Goal: Communication & Community: Answer question/provide support

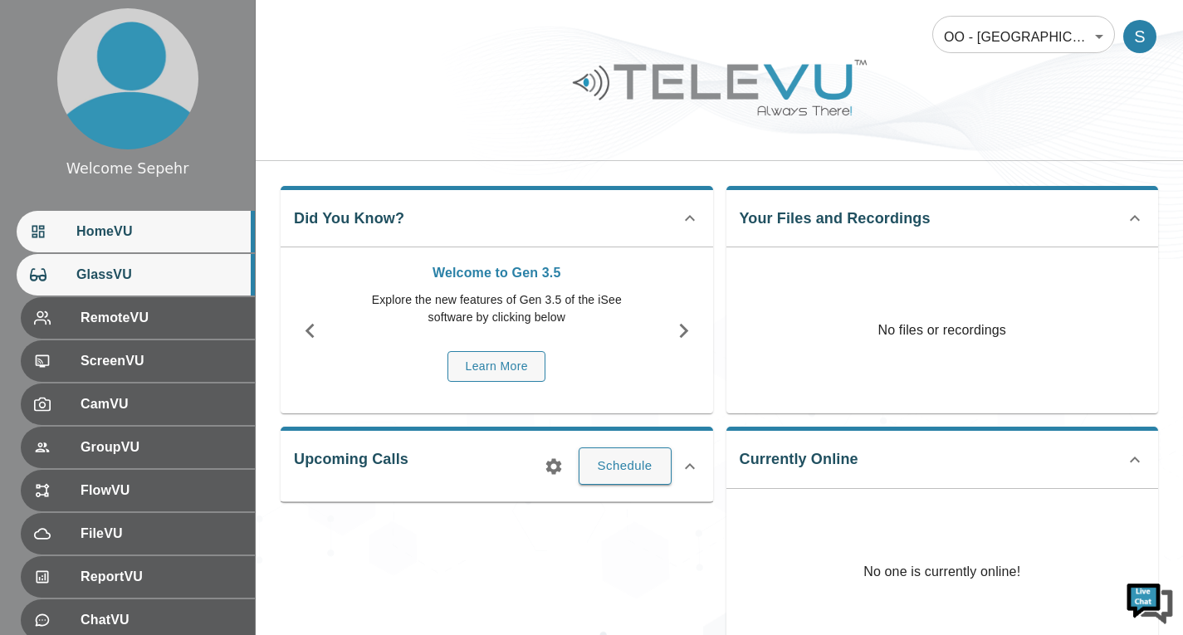
click at [138, 275] on span "GlassVU" at bounding box center [158, 275] width 165 height 20
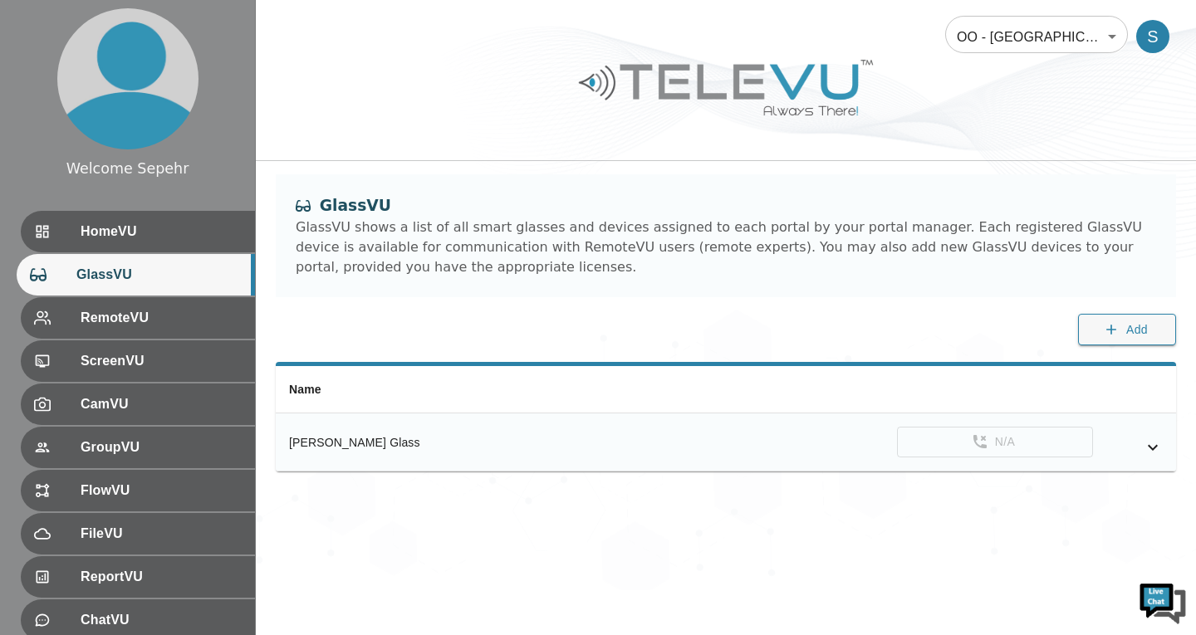
click at [1152, 443] on icon "simple table" at bounding box center [1153, 448] width 20 height 20
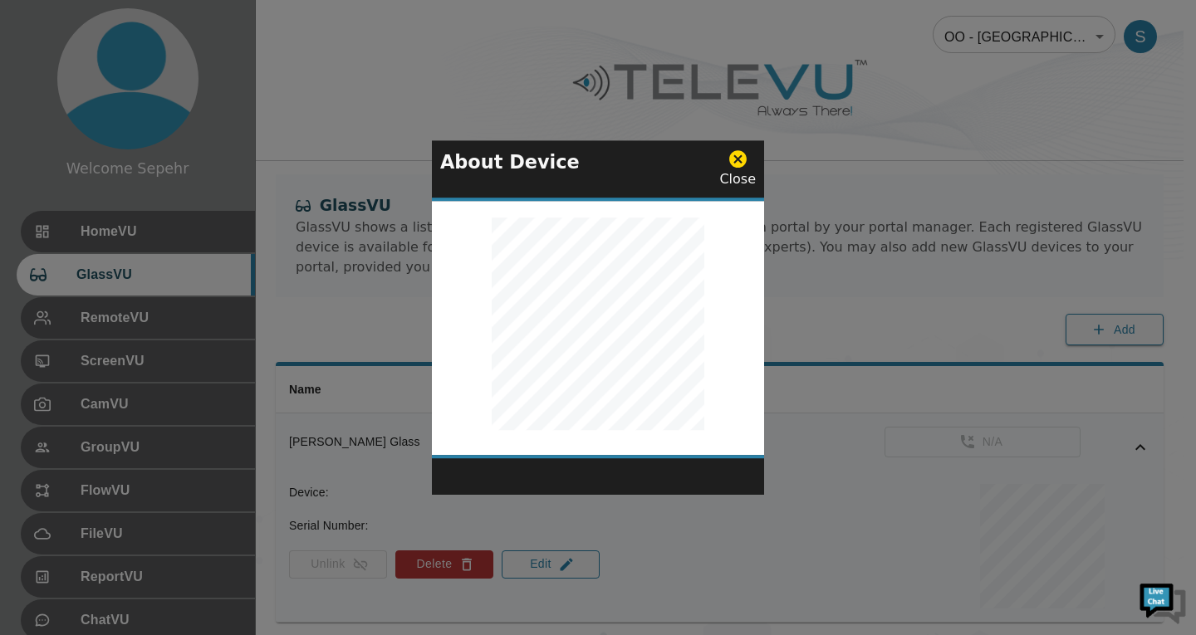
click at [744, 166] on icon at bounding box center [737, 158] width 17 height 17
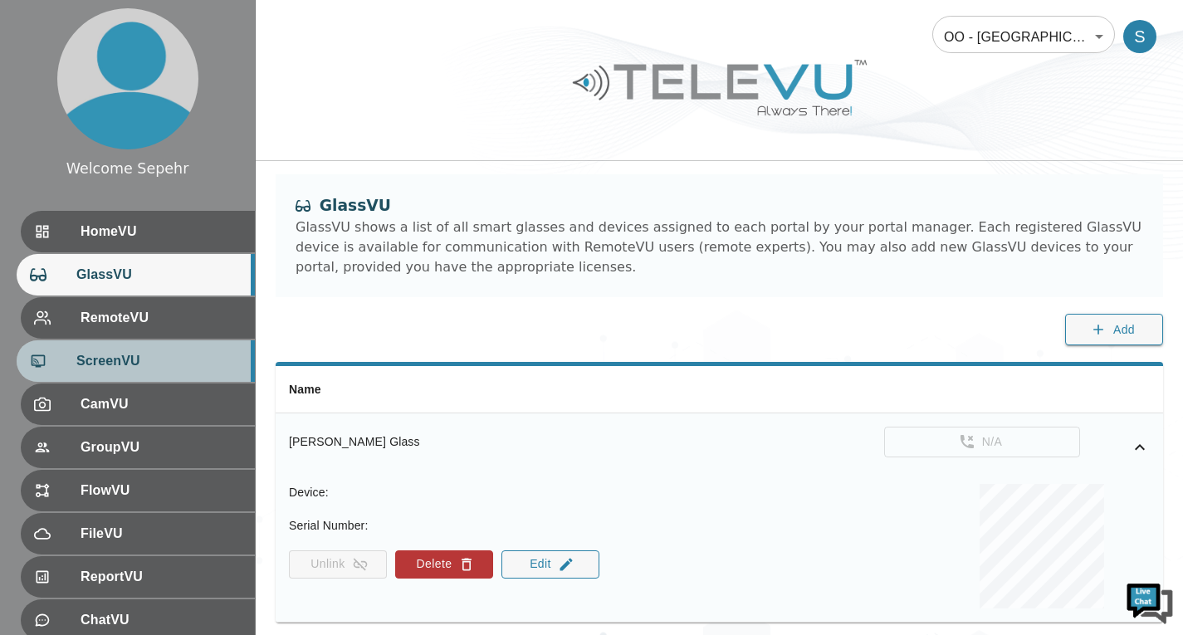
click at [194, 355] on span "ScreenVU" at bounding box center [158, 361] width 165 height 20
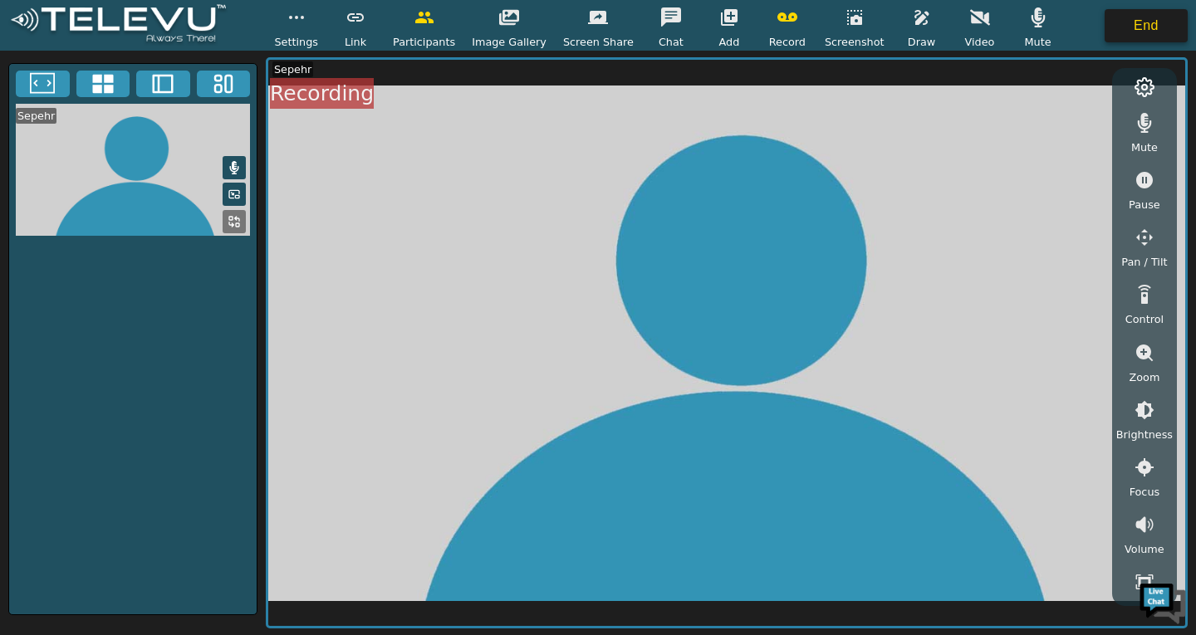
click at [1121, 30] on button "End" at bounding box center [1146, 25] width 83 height 33
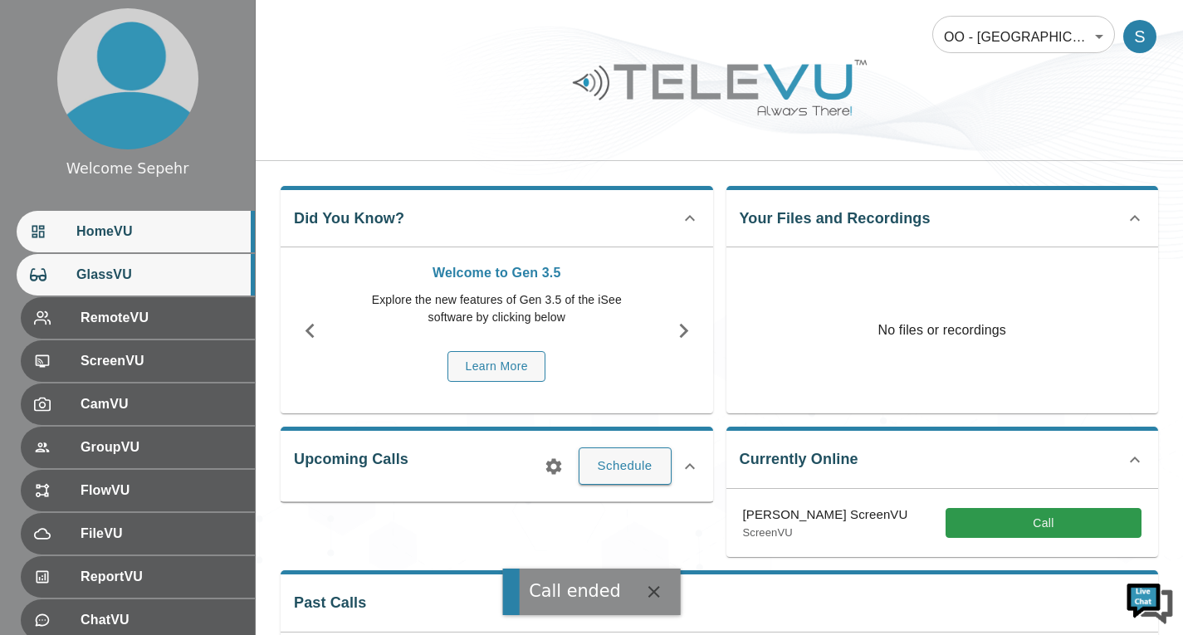
click at [207, 277] on span "GlassVU" at bounding box center [158, 275] width 165 height 20
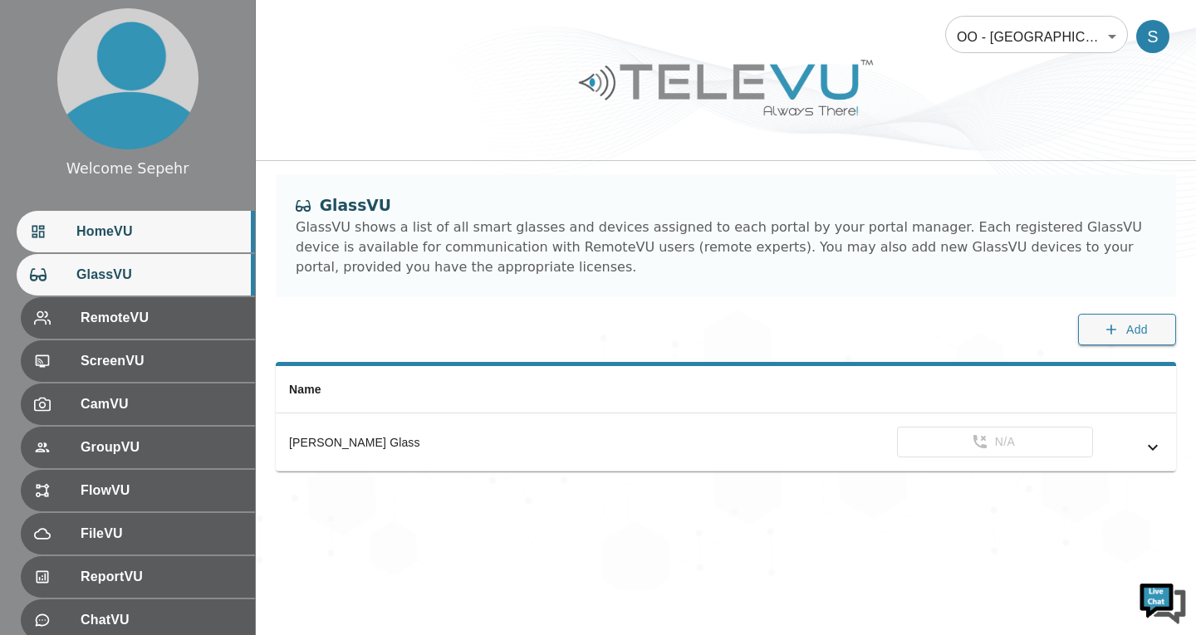
click at [194, 238] on span "HomeVU" at bounding box center [158, 232] width 165 height 20
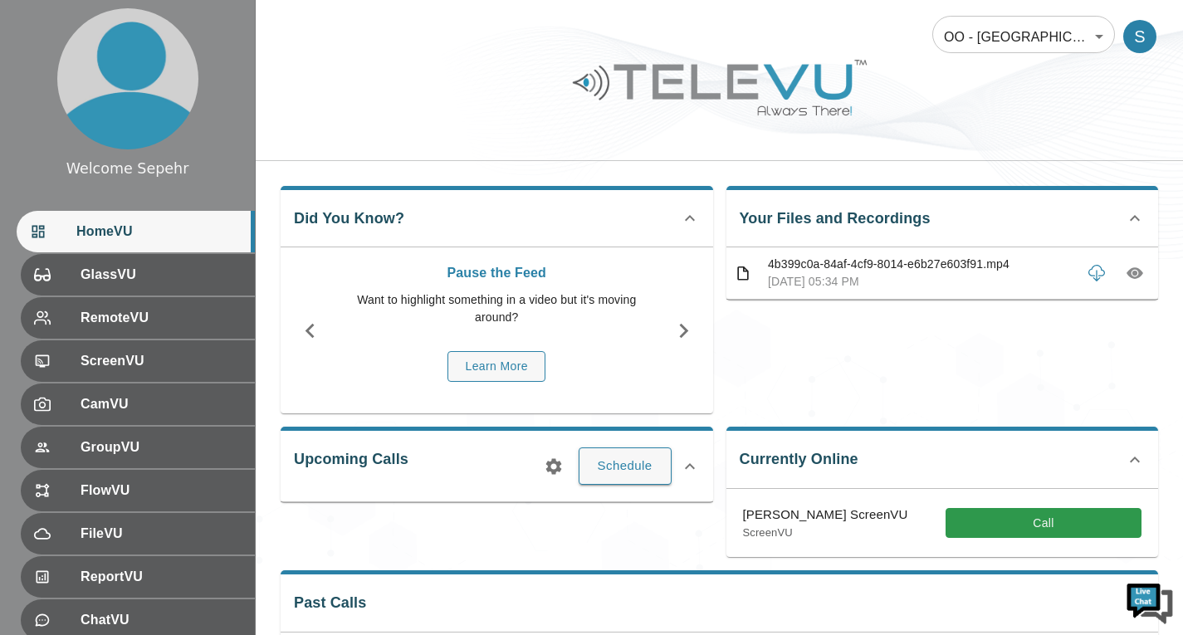
click at [1126, 275] on button "button" at bounding box center [1135, 273] width 30 height 30
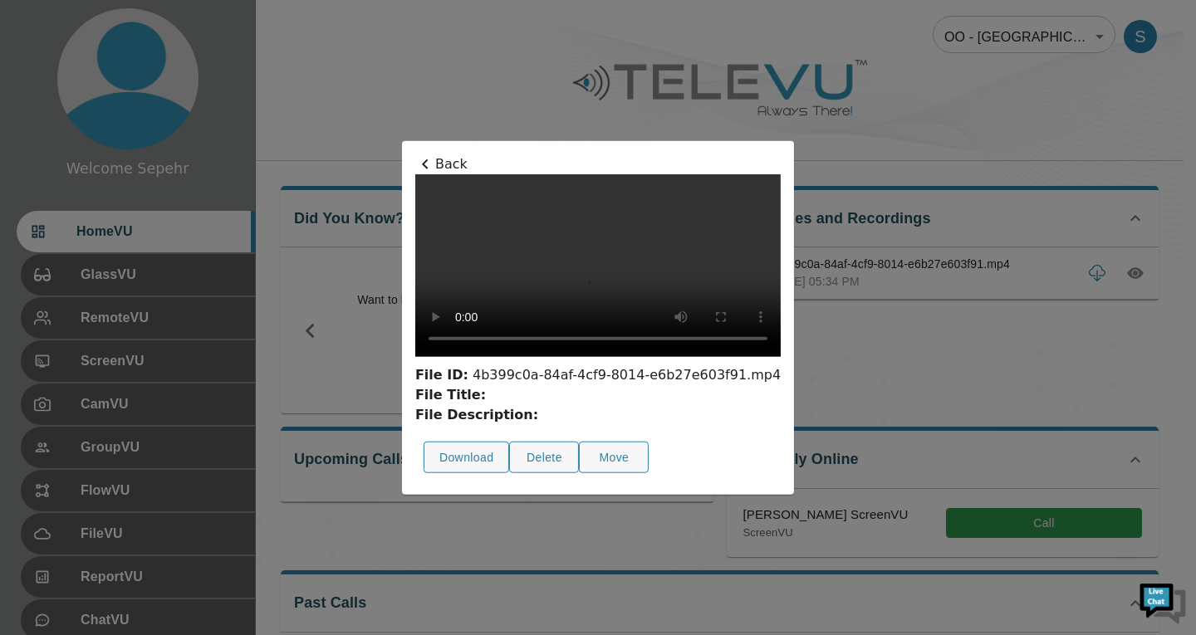
click at [954, 310] on div at bounding box center [598, 317] width 1196 height 635
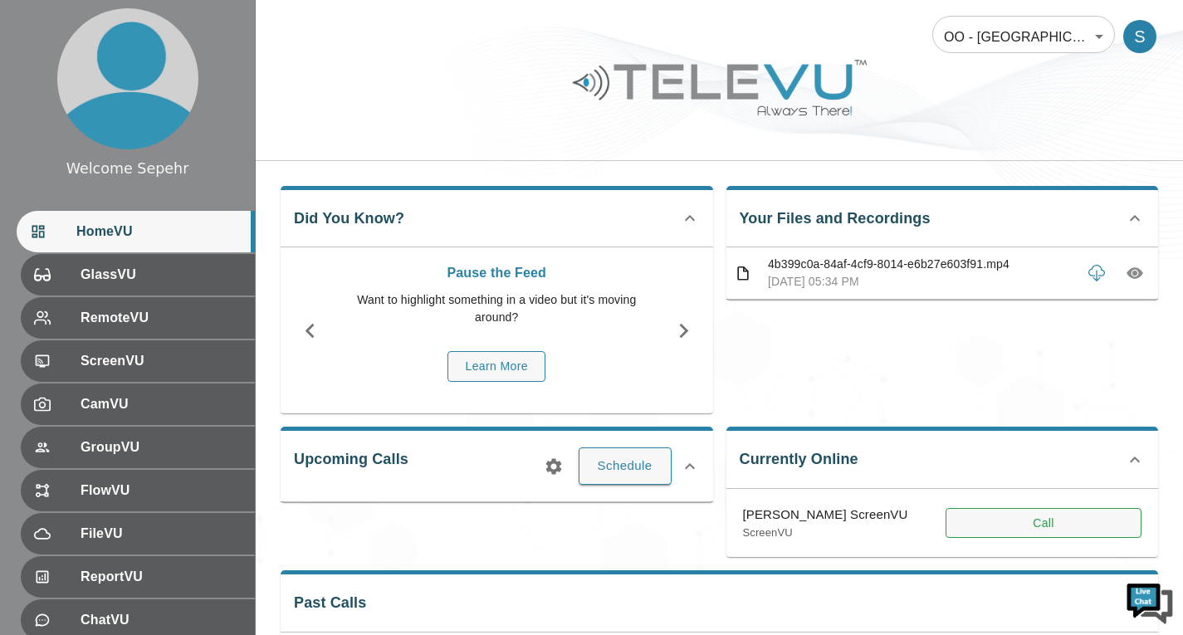
click at [965, 525] on button "Call" at bounding box center [1044, 523] width 196 height 31
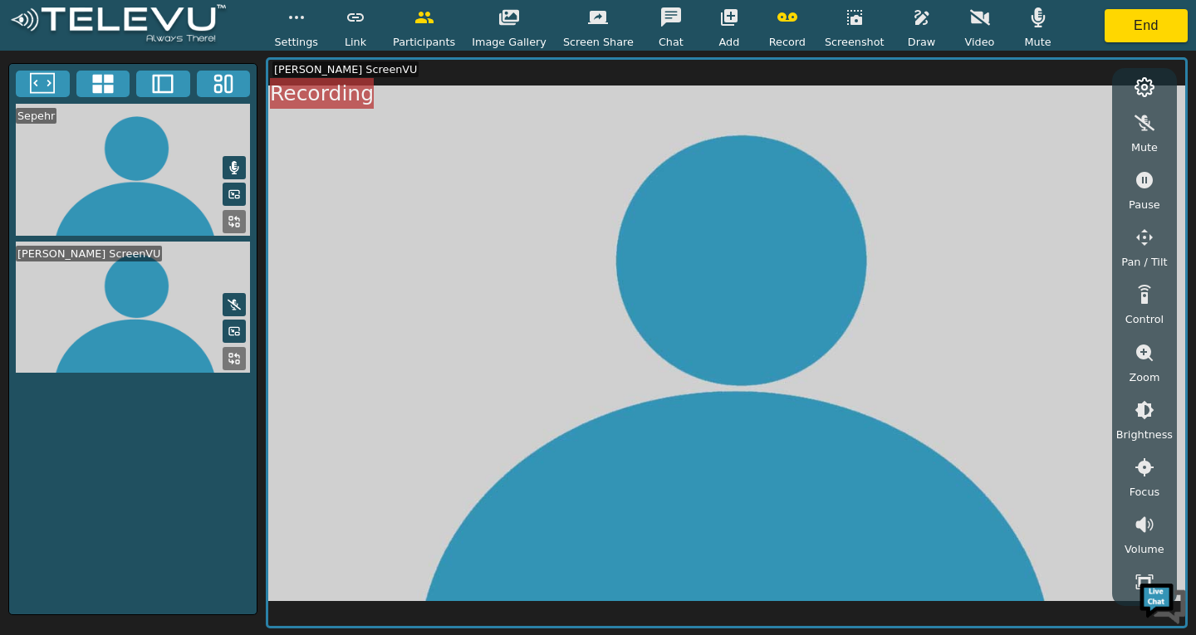
click at [939, 164] on video at bounding box center [726, 343] width 917 height 567
click at [781, 28] on button "button" at bounding box center [788, 17] width 42 height 33
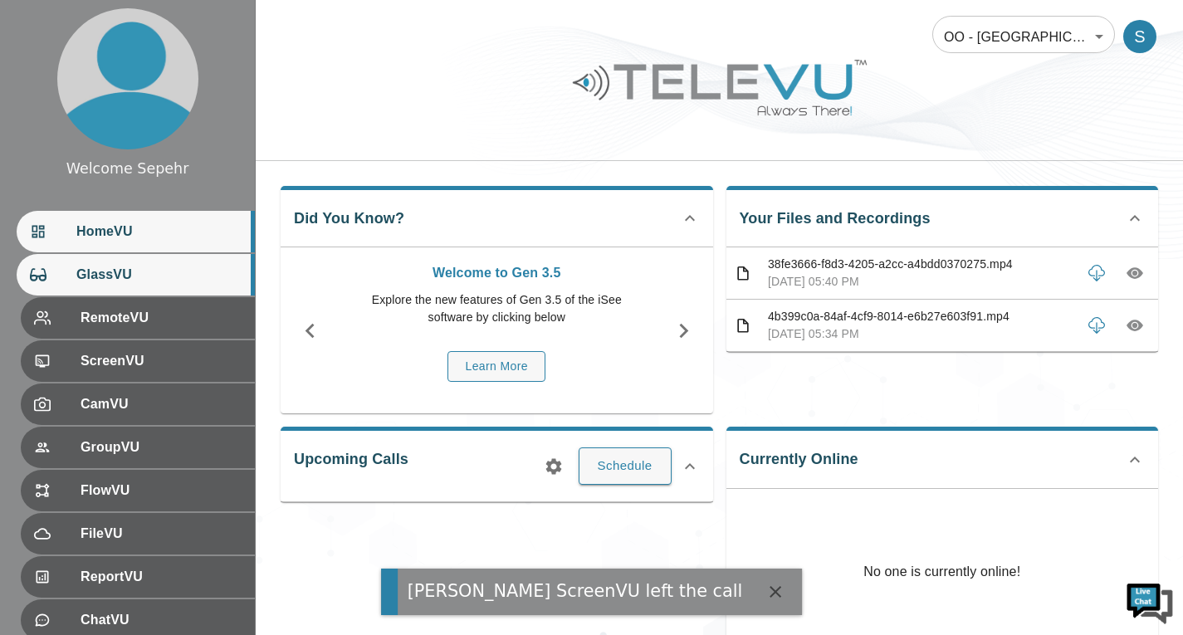
click at [204, 277] on span "GlassVU" at bounding box center [158, 275] width 165 height 20
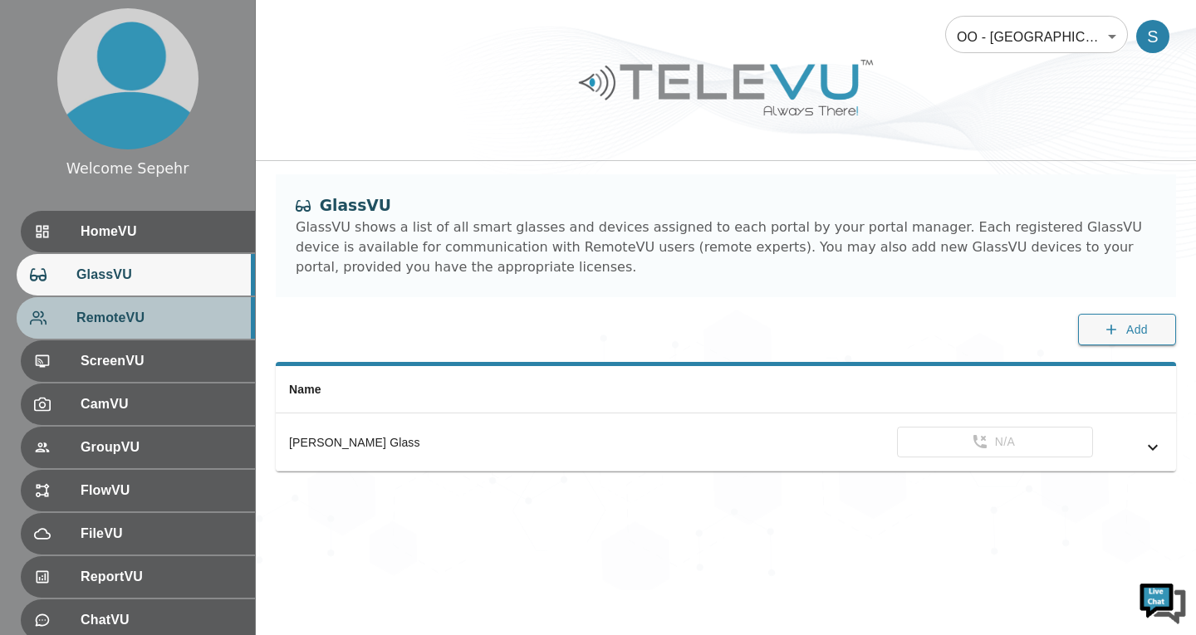
click at [174, 320] on span "RemoteVU" at bounding box center [158, 318] width 165 height 20
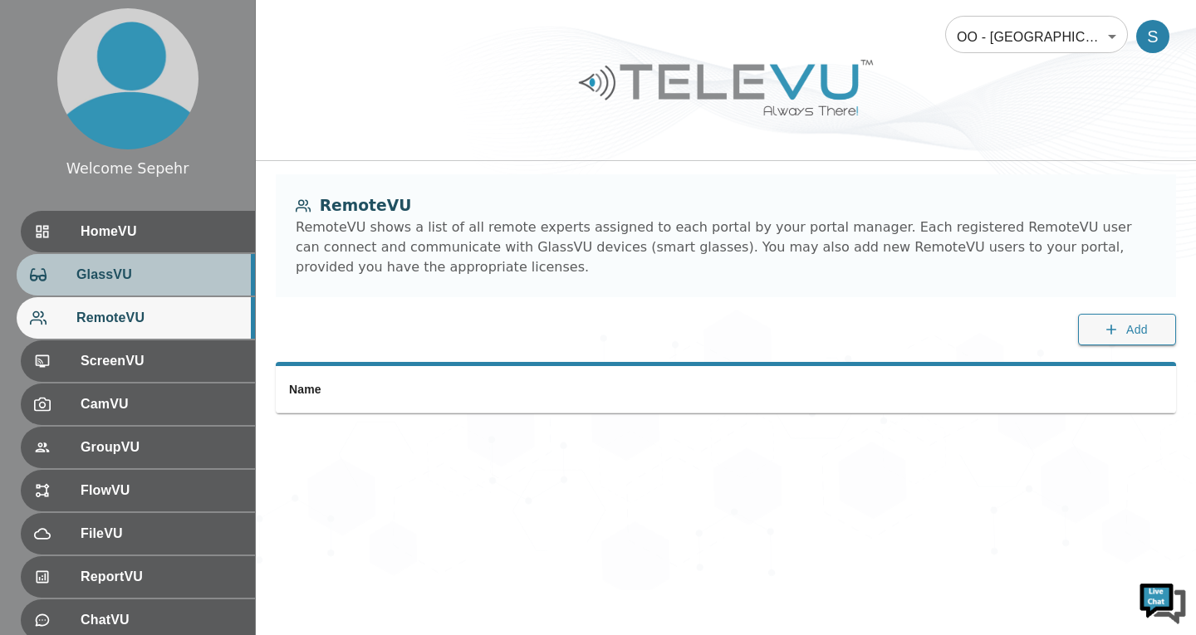
click at [184, 262] on div "GlassVU" at bounding box center [136, 275] width 238 height 42
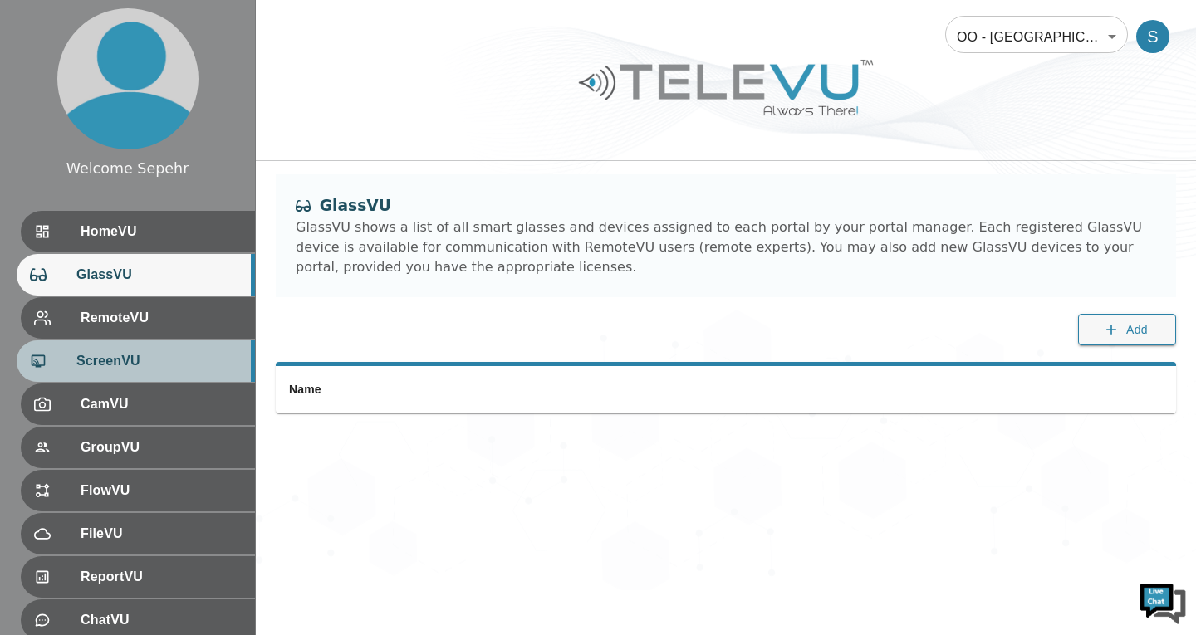
click at [177, 359] on span "ScreenVU" at bounding box center [158, 361] width 165 height 20
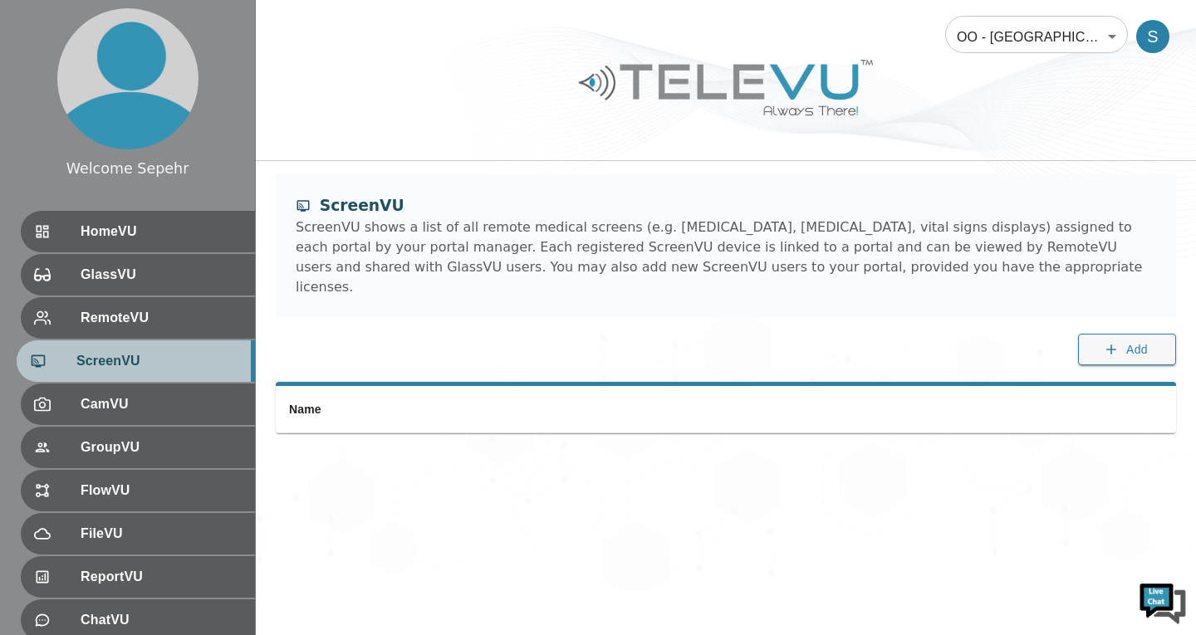
click at [180, 345] on div "ScreenVU" at bounding box center [136, 362] width 238 height 42
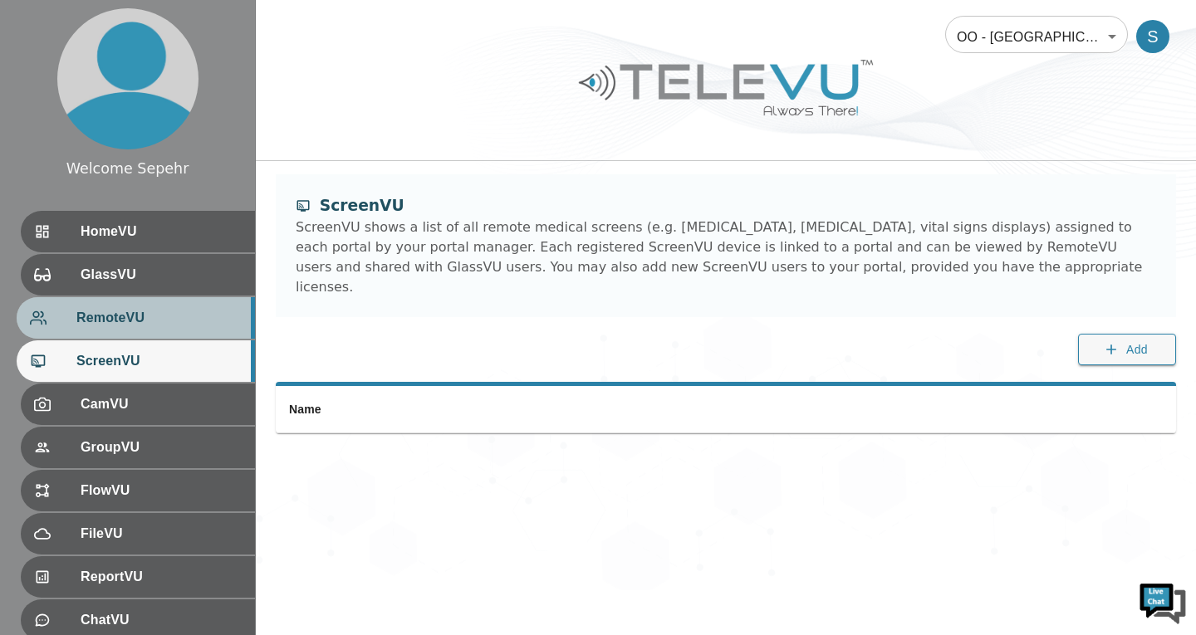
click at [170, 331] on div "RemoteVU" at bounding box center [136, 318] width 238 height 42
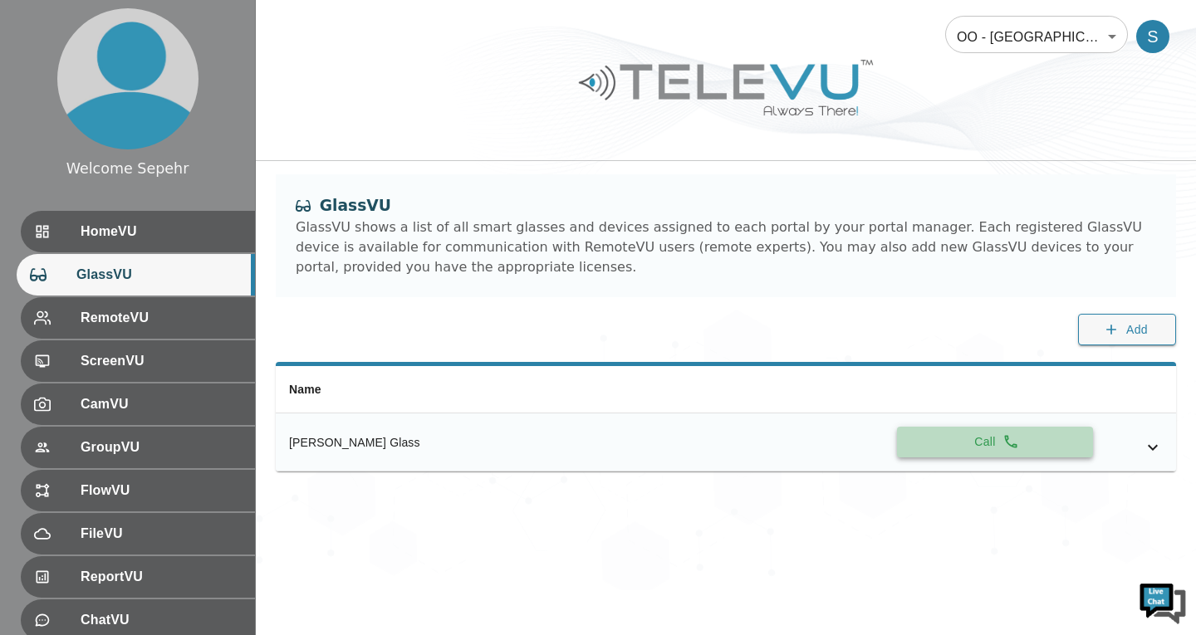
click at [940, 442] on button "Call" at bounding box center [995, 442] width 196 height 31
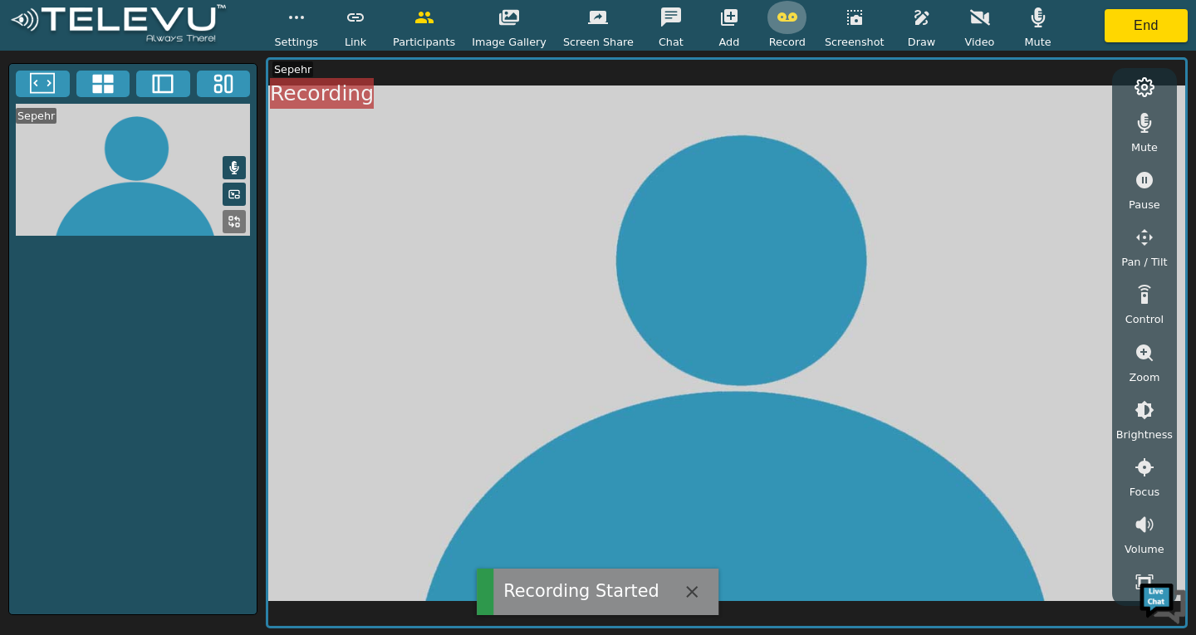
click at [779, 26] on icon "button" at bounding box center [787, 17] width 20 height 20
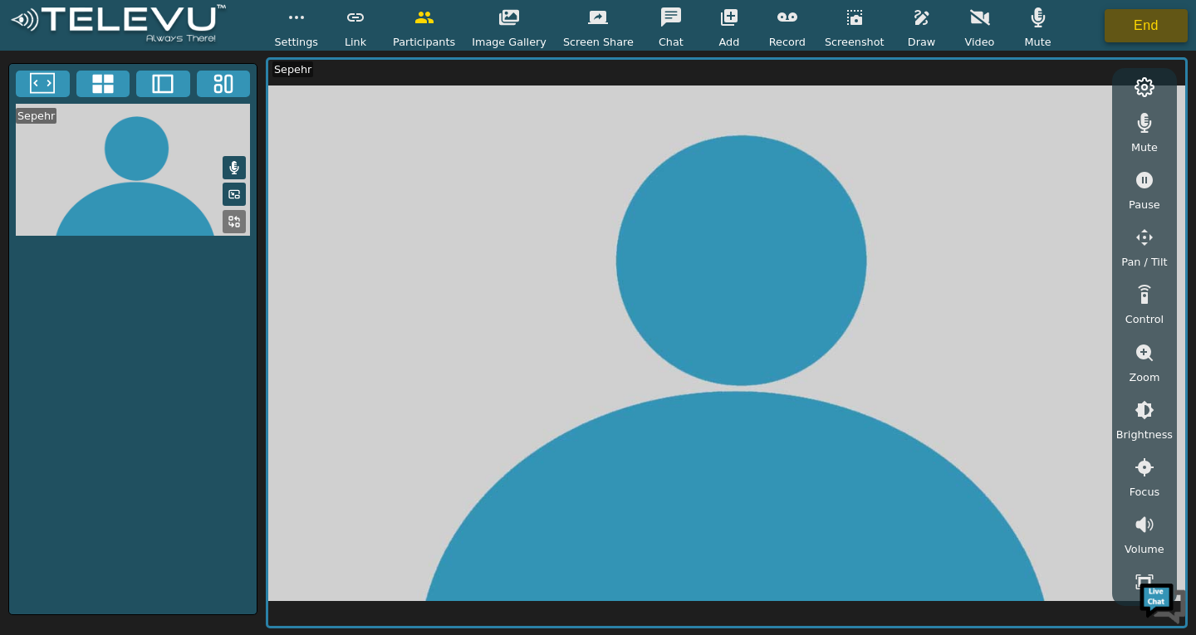
click at [1115, 26] on button "End" at bounding box center [1146, 25] width 83 height 33
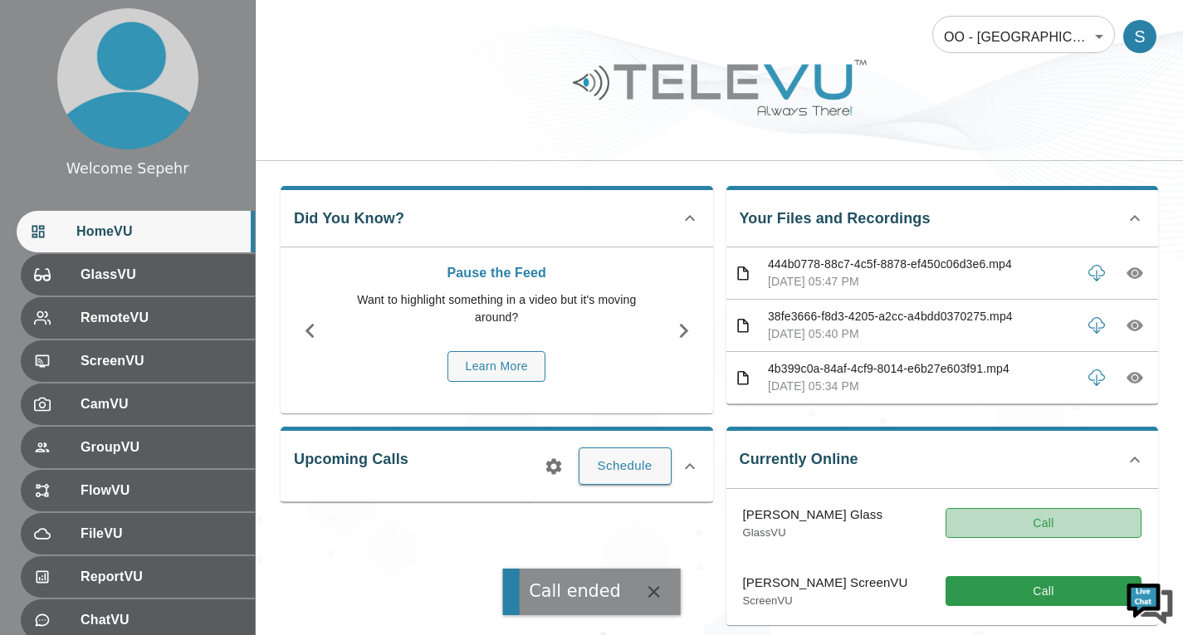
click at [985, 525] on button "Call" at bounding box center [1044, 523] width 196 height 31
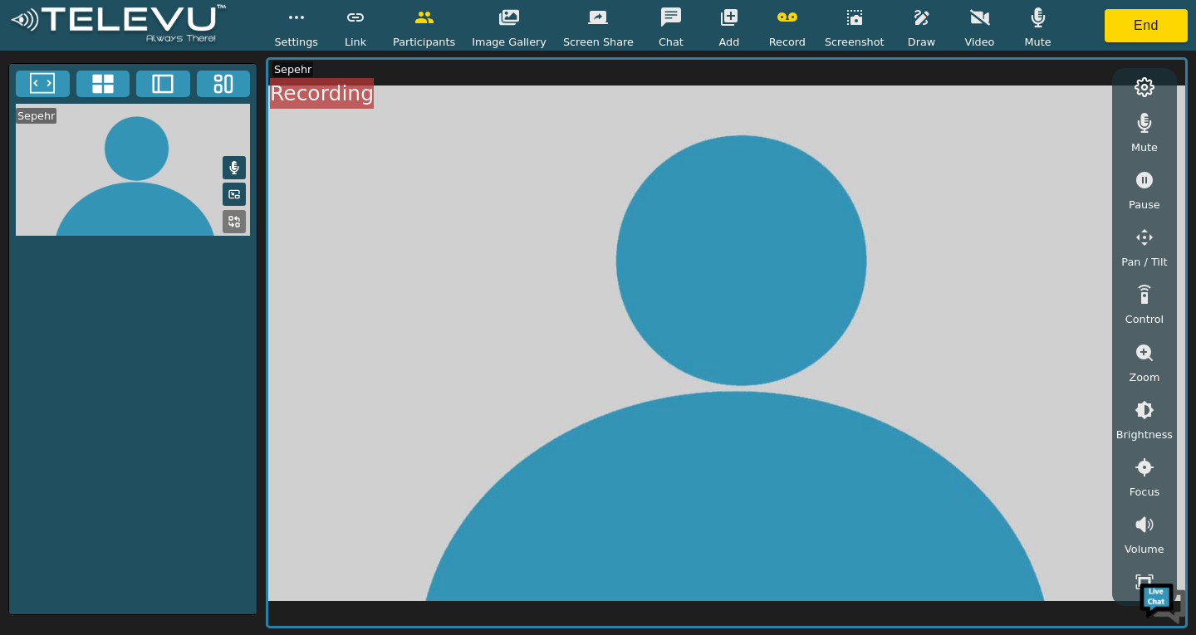
click at [769, 40] on span "Record" at bounding box center [787, 42] width 37 height 16
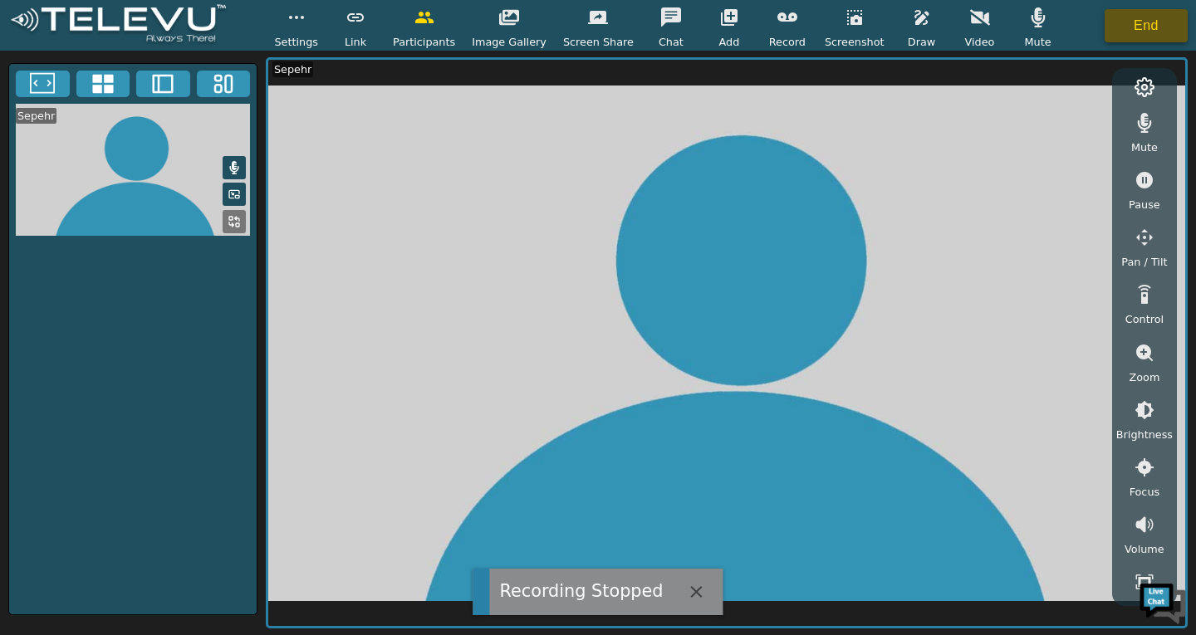
click at [1134, 28] on button "End" at bounding box center [1146, 25] width 83 height 33
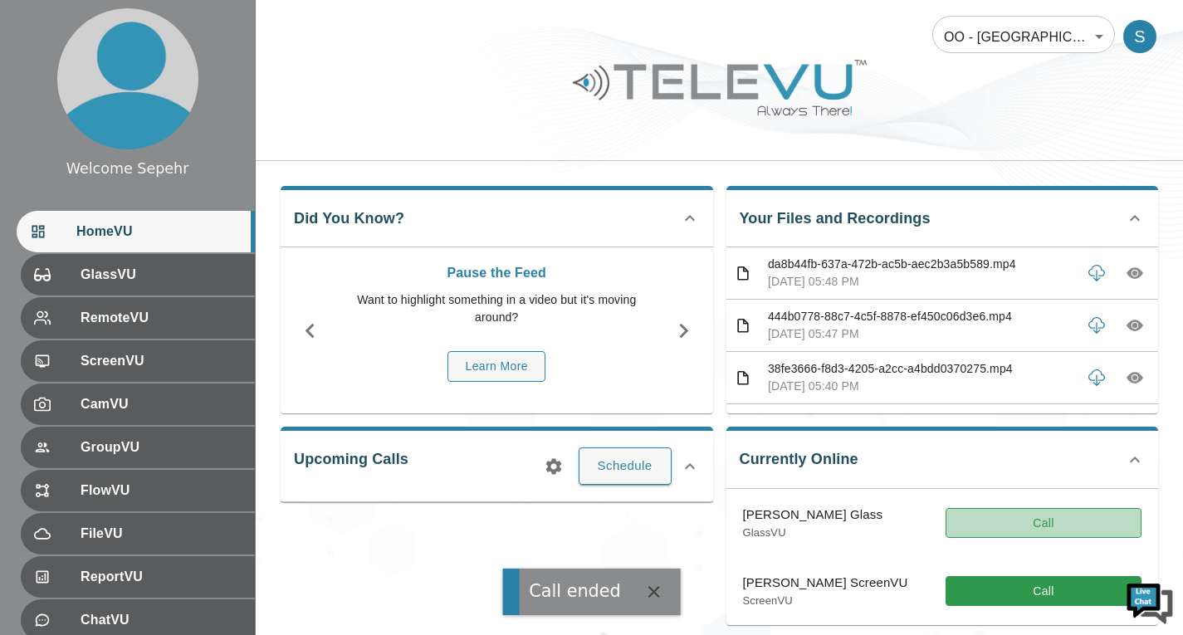
click at [970, 527] on button "Call" at bounding box center [1044, 523] width 196 height 31
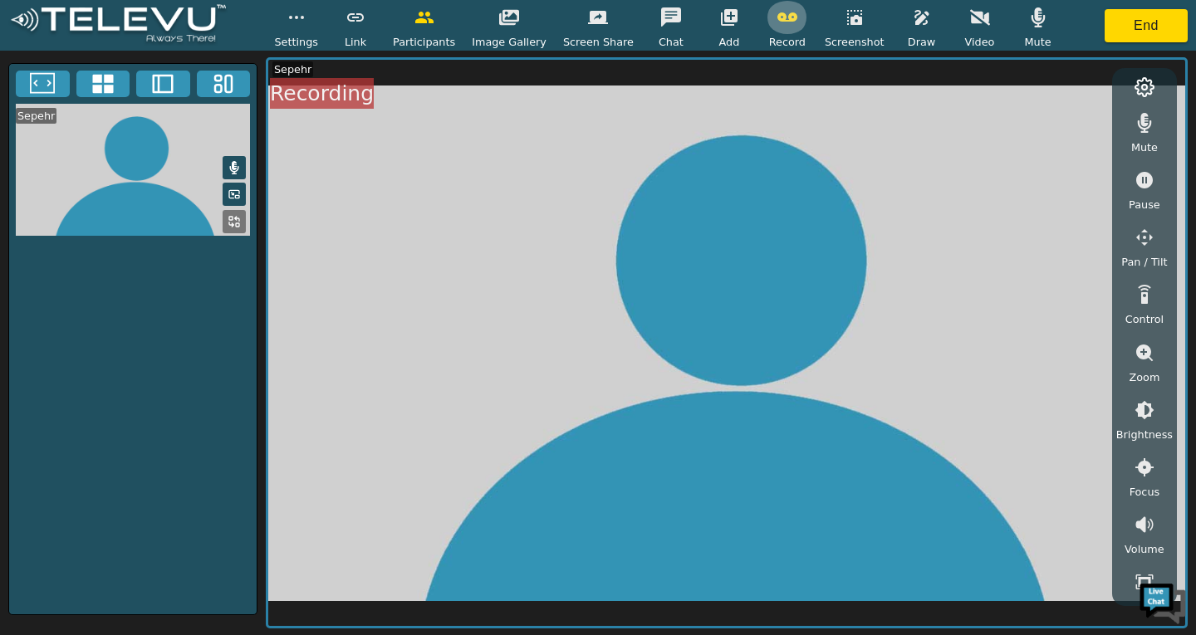
click at [778, 26] on icon "button" at bounding box center [787, 17] width 20 height 20
click at [1140, 34] on button "End" at bounding box center [1146, 25] width 83 height 33
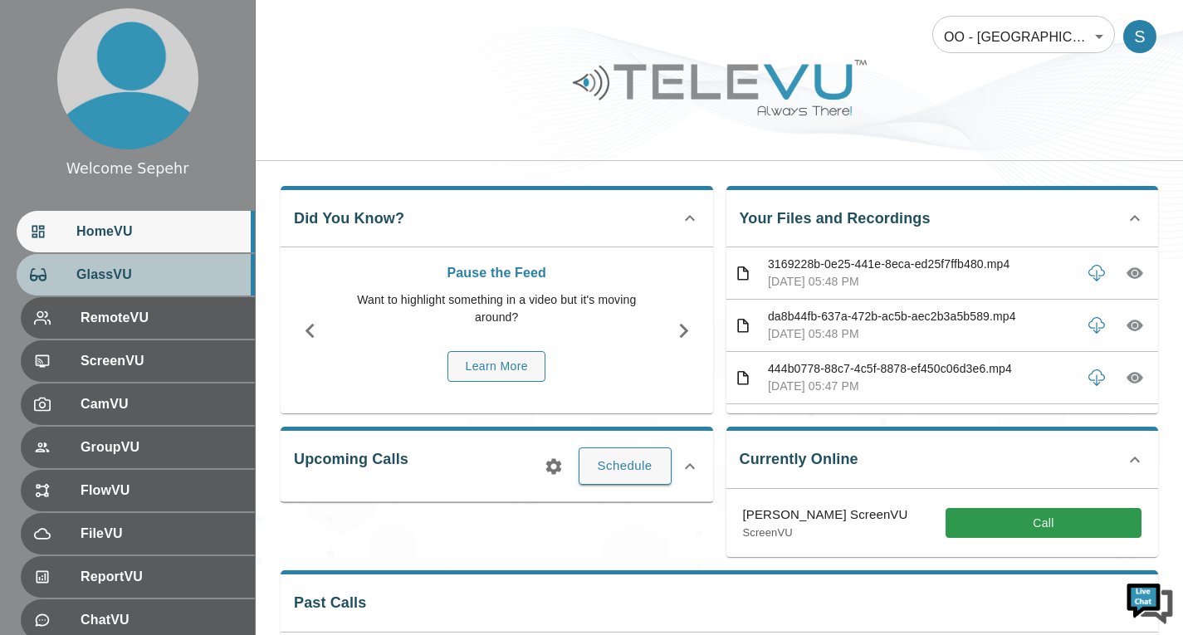
click at [190, 266] on span "GlassVU" at bounding box center [158, 275] width 165 height 20
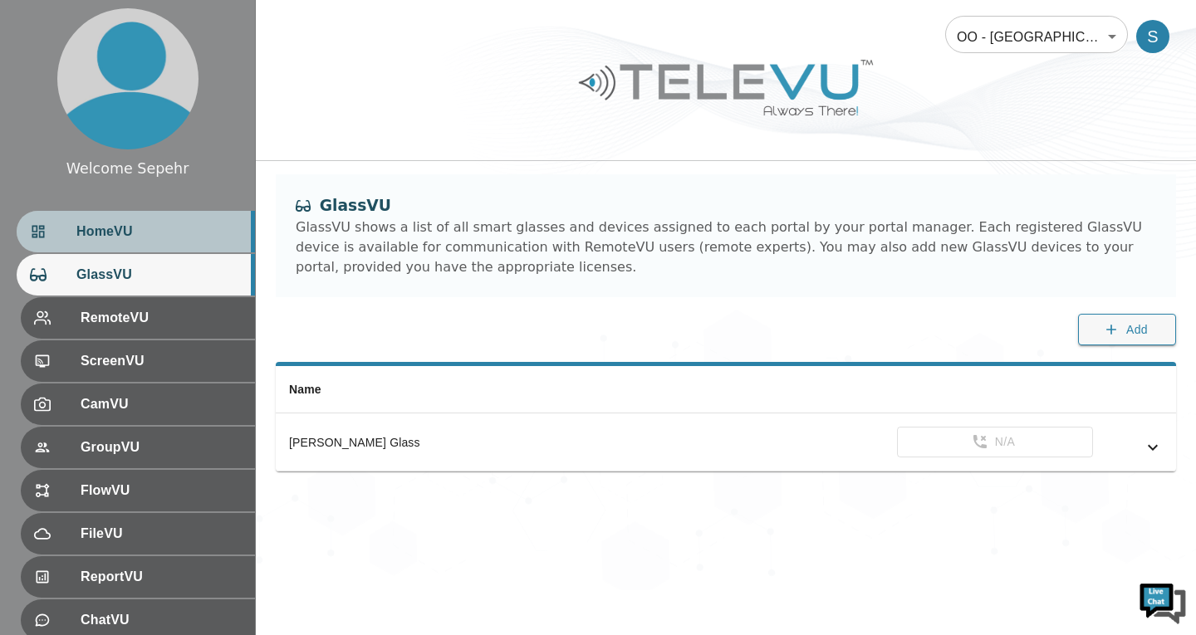
click at [192, 227] on span "HomeVU" at bounding box center [158, 232] width 165 height 20
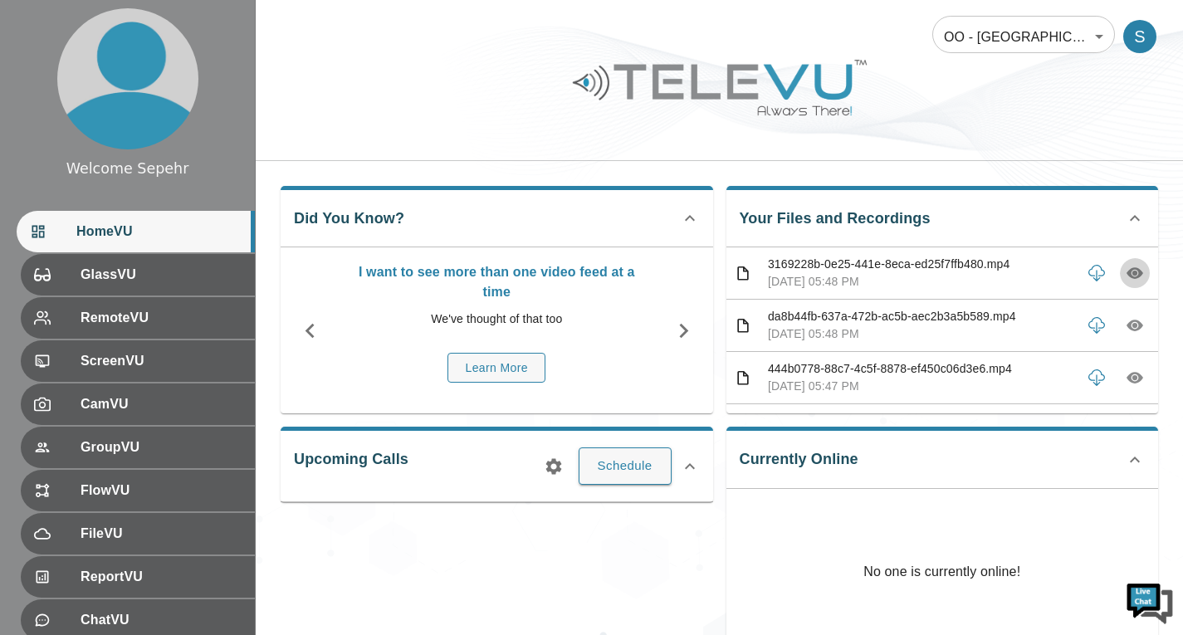
click at [1127, 277] on icon "button" at bounding box center [1135, 274] width 17 height 12
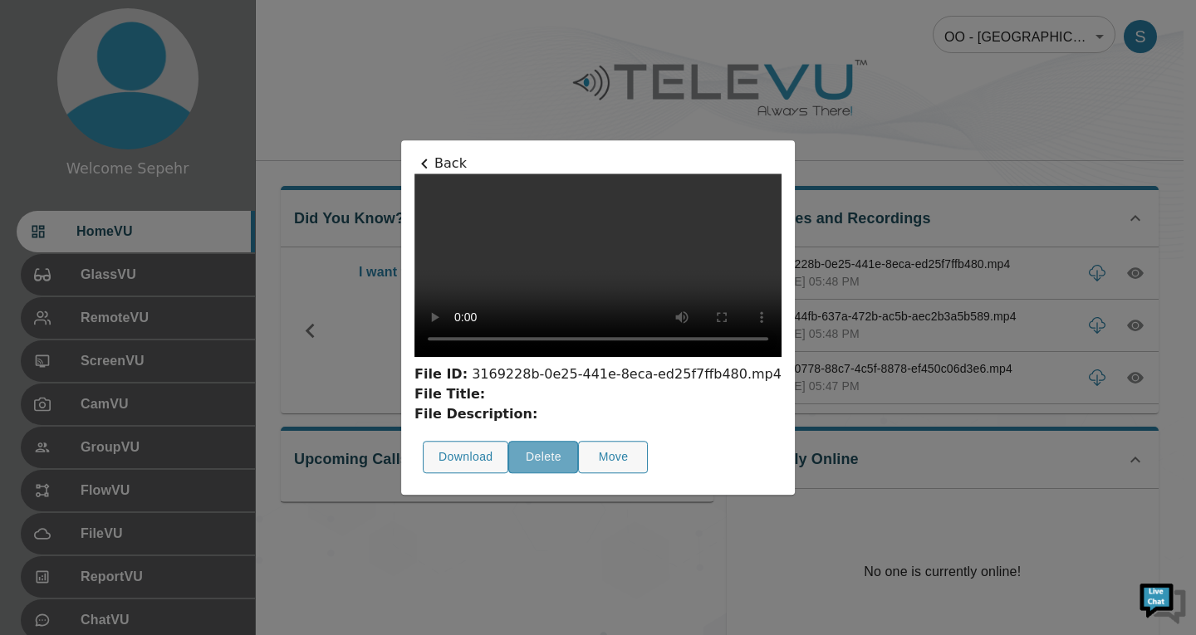
click at [509, 474] on button "Delete" at bounding box center [544, 458] width 70 height 32
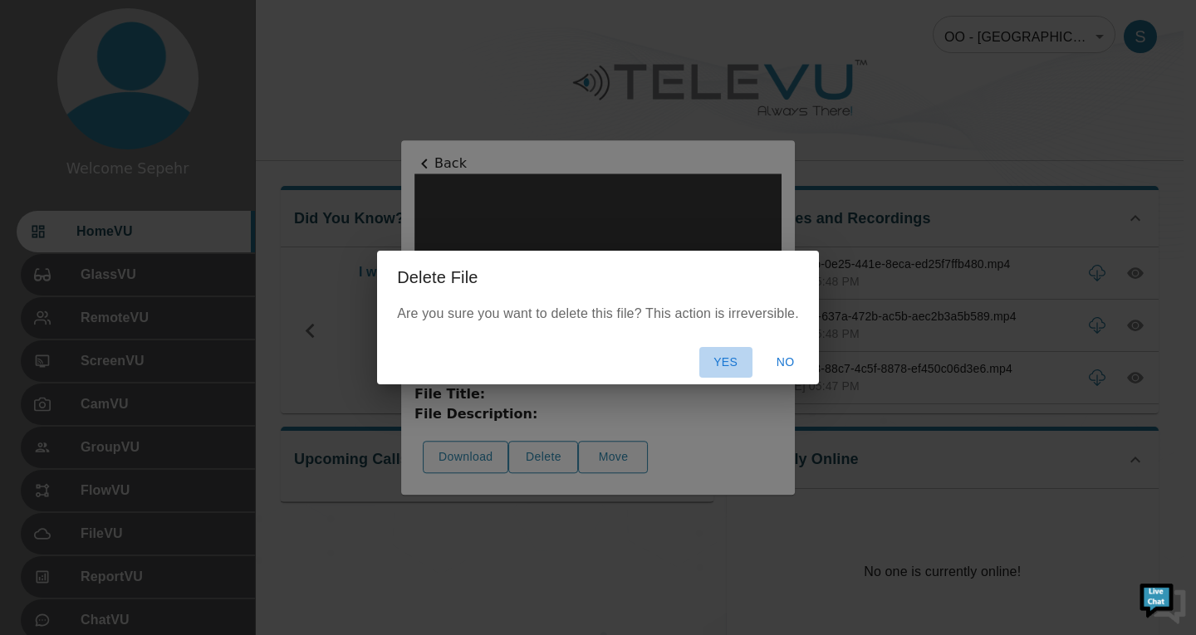
click at [716, 368] on button "Yes" at bounding box center [725, 362] width 53 height 31
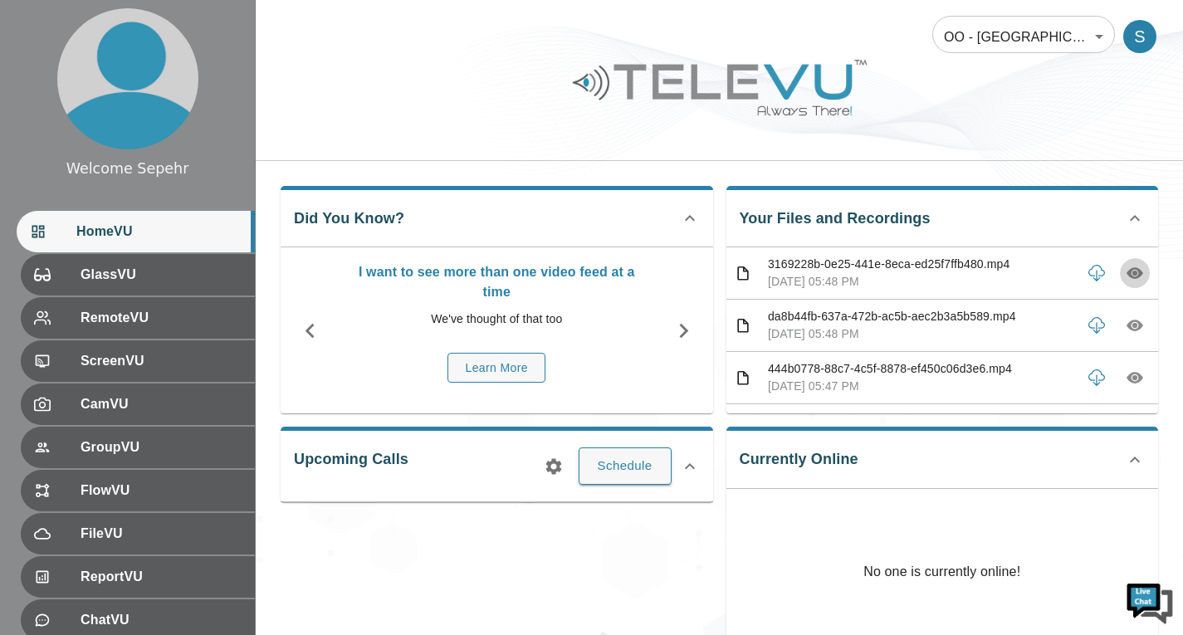
click at [1121, 285] on button "button" at bounding box center [1135, 273] width 30 height 30
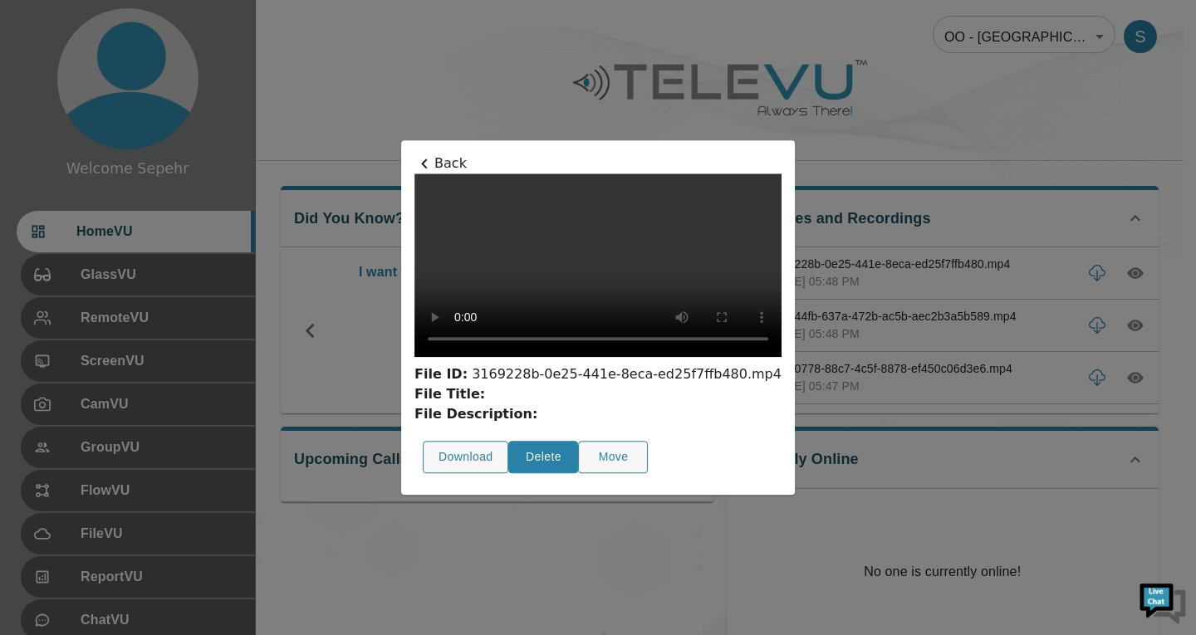
click at [509, 474] on button "Delete" at bounding box center [544, 458] width 70 height 32
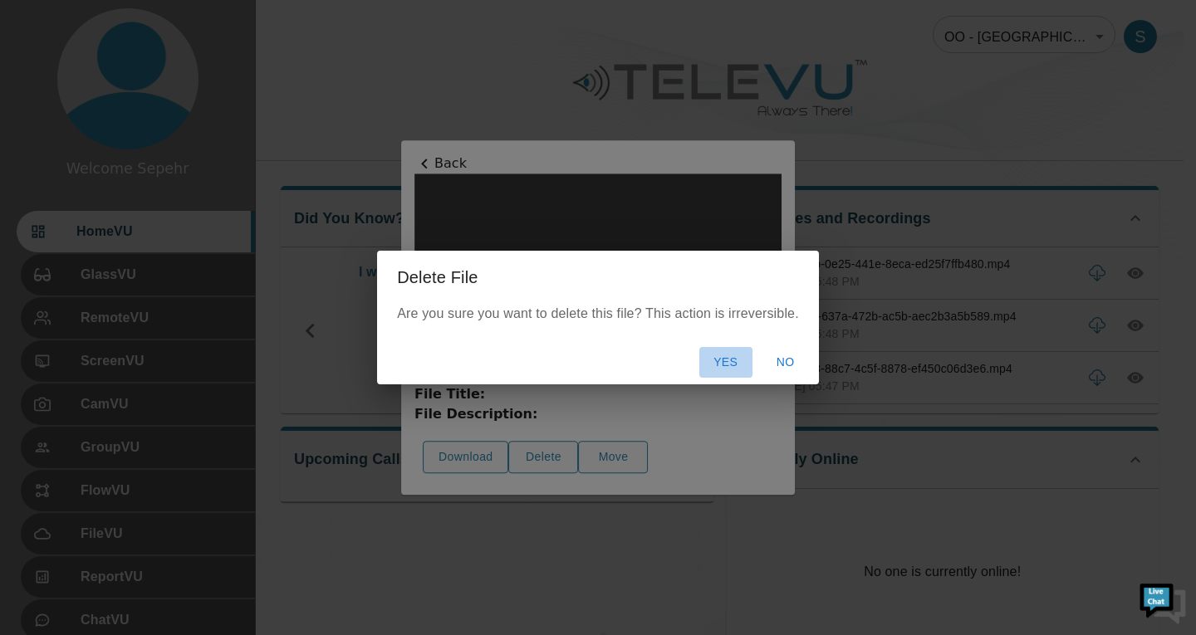
click at [737, 354] on button "Yes" at bounding box center [725, 362] width 53 height 31
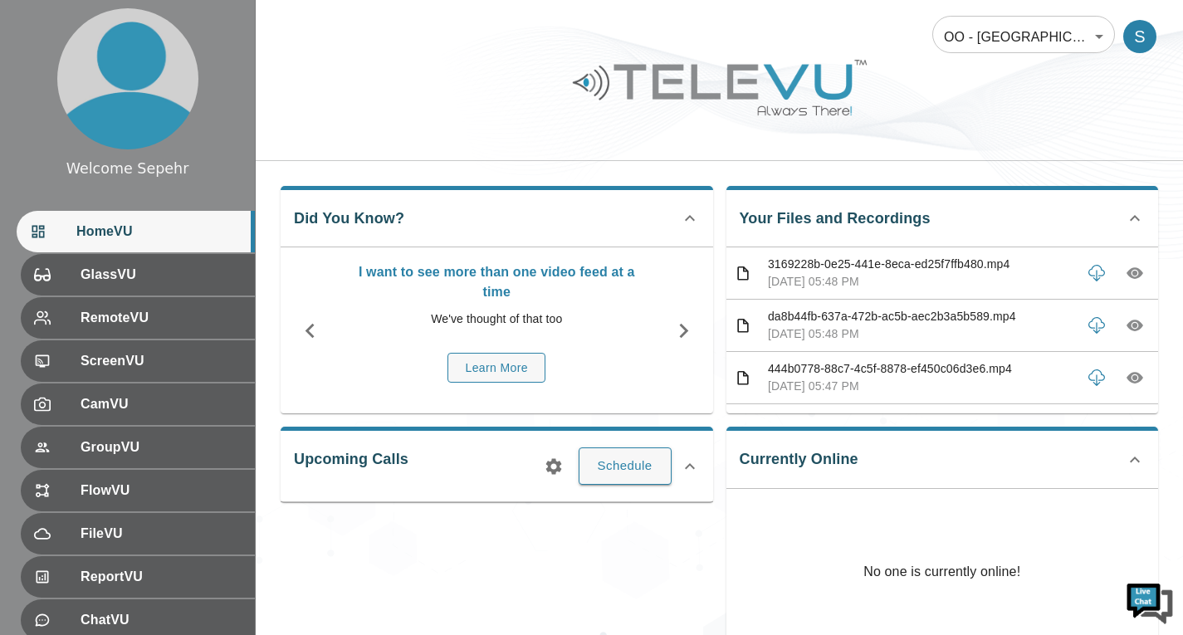
click at [1127, 270] on icon "button" at bounding box center [1135, 273] width 17 height 17
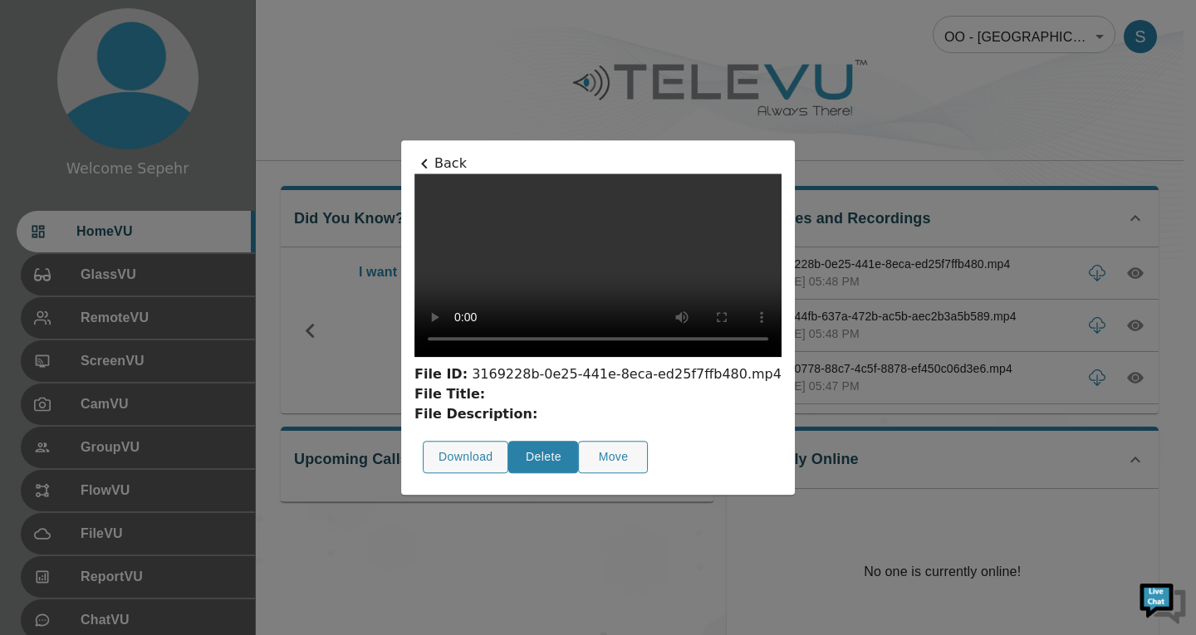
click at [509, 474] on button "Delete" at bounding box center [544, 458] width 70 height 32
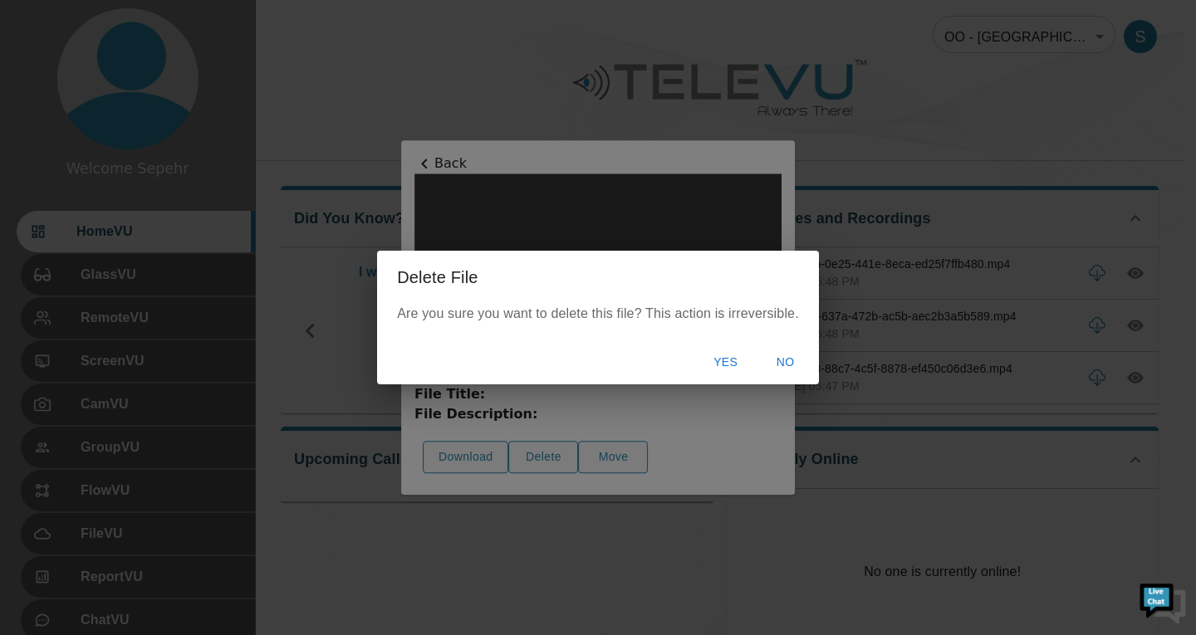
click at [738, 368] on button "Yes" at bounding box center [725, 362] width 53 height 31
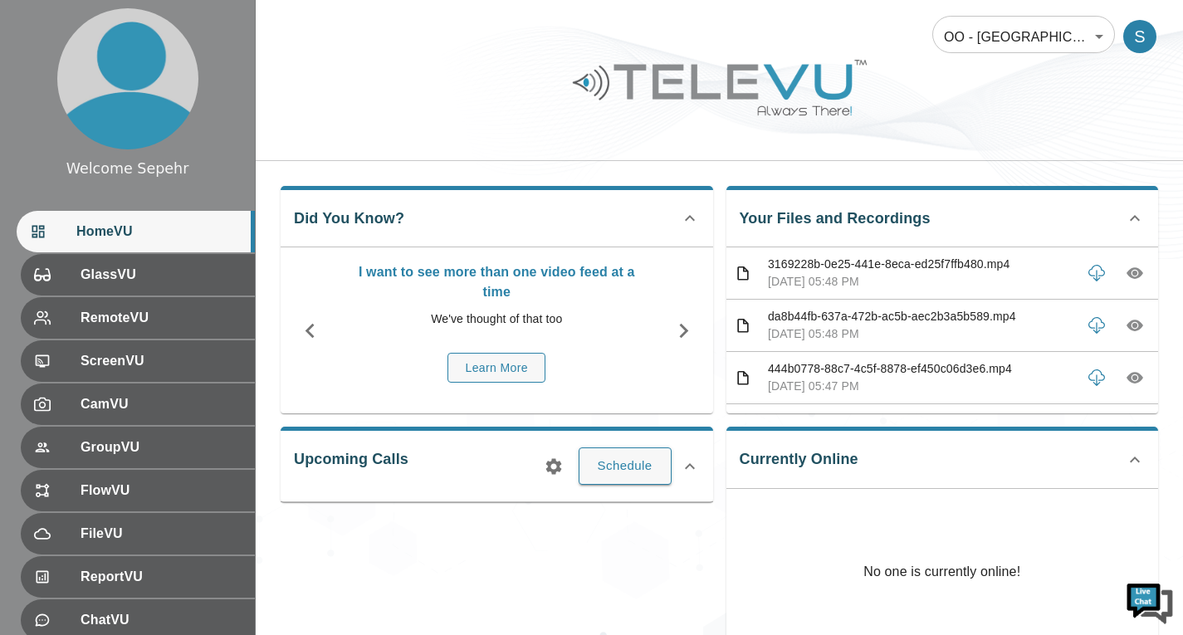
click at [1135, 273] on button "button" at bounding box center [1135, 273] width 30 height 30
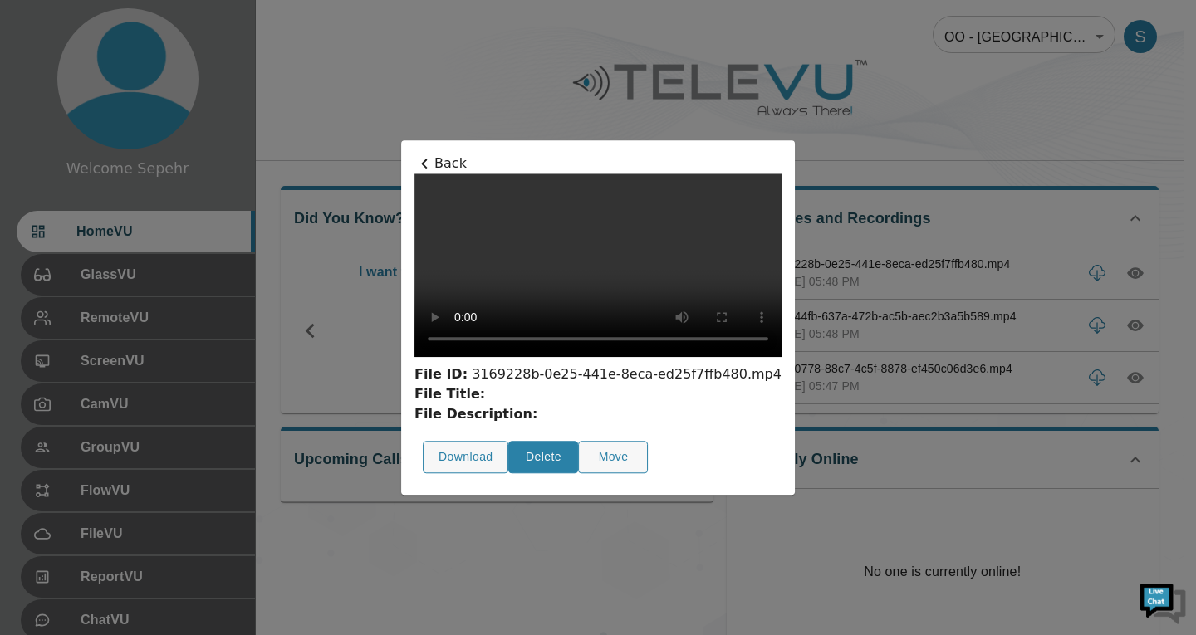
click at [509, 474] on button "Delete" at bounding box center [544, 458] width 70 height 32
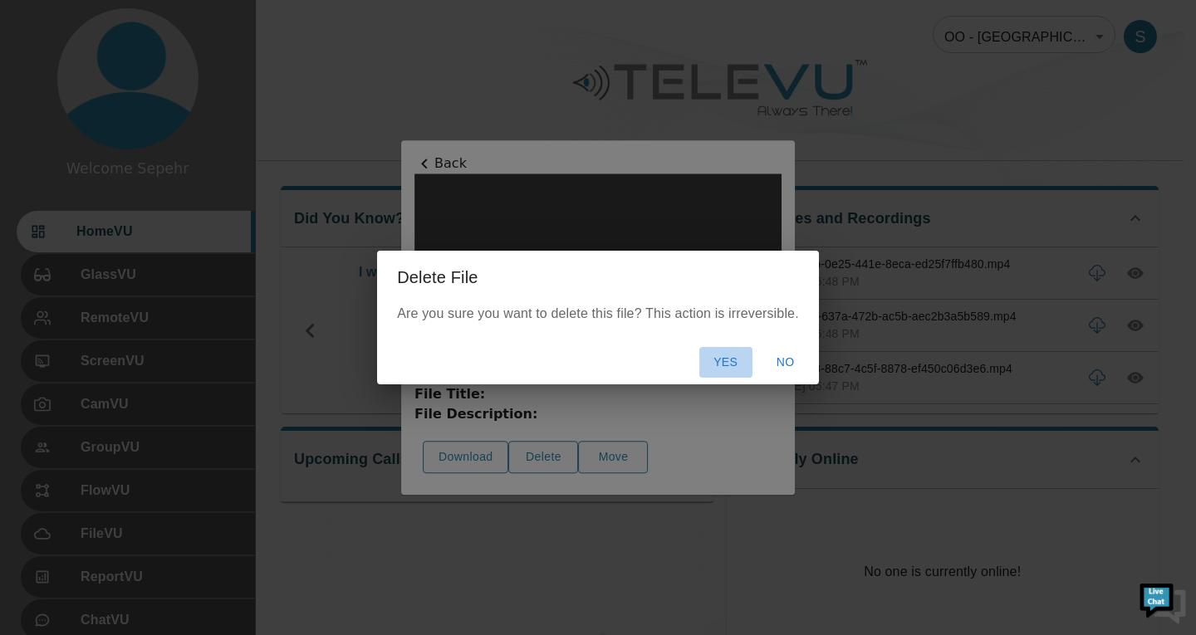
click at [723, 360] on button "Yes" at bounding box center [725, 362] width 53 height 31
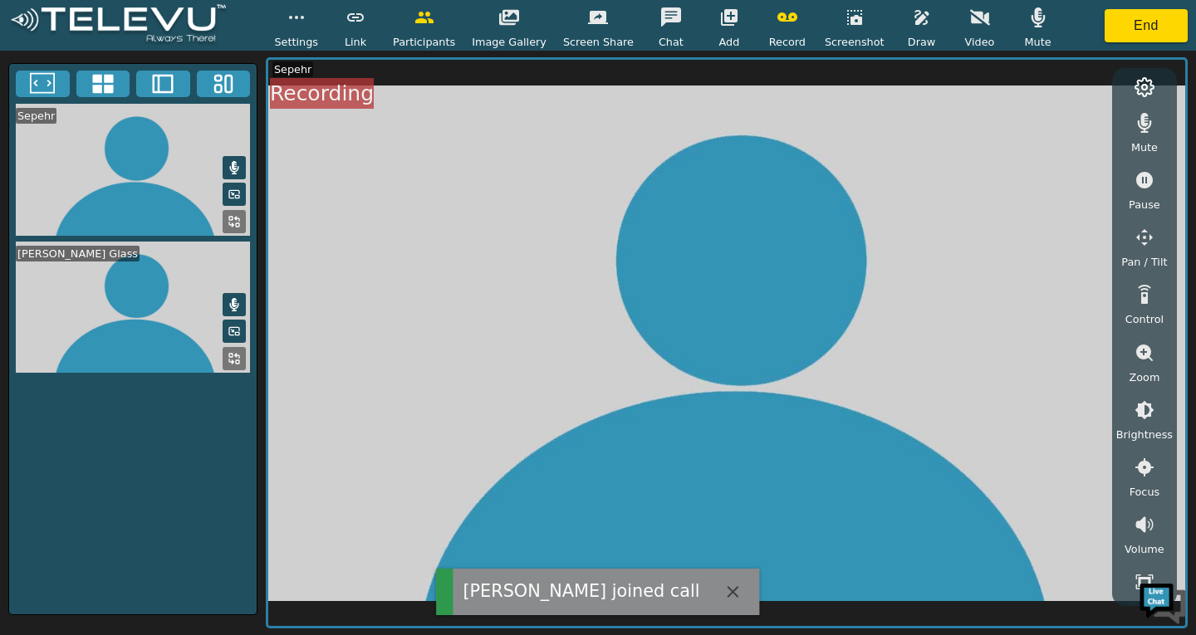
click at [780, 28] on button "button" at bounding box center [788, 17] width 42 height 33
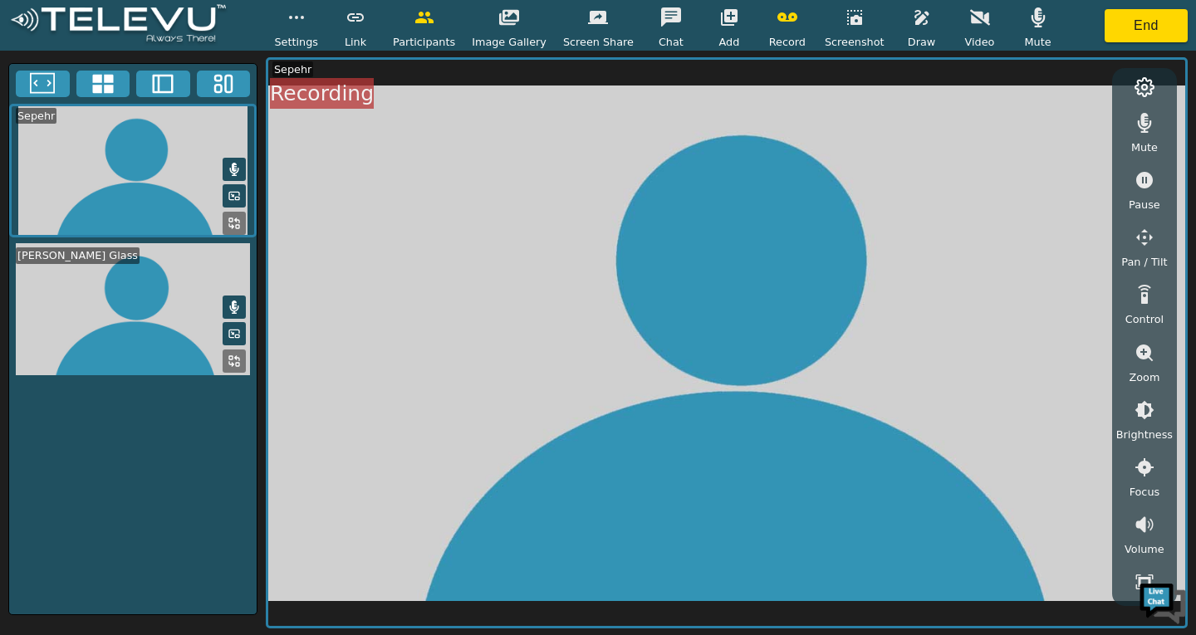
click at [783, 20] on icon "button" at bounding box center [787, 16] width 20 height 9
click at [1134, 33] on button "End" at bounding box center [1146, 25] width 83 height 33
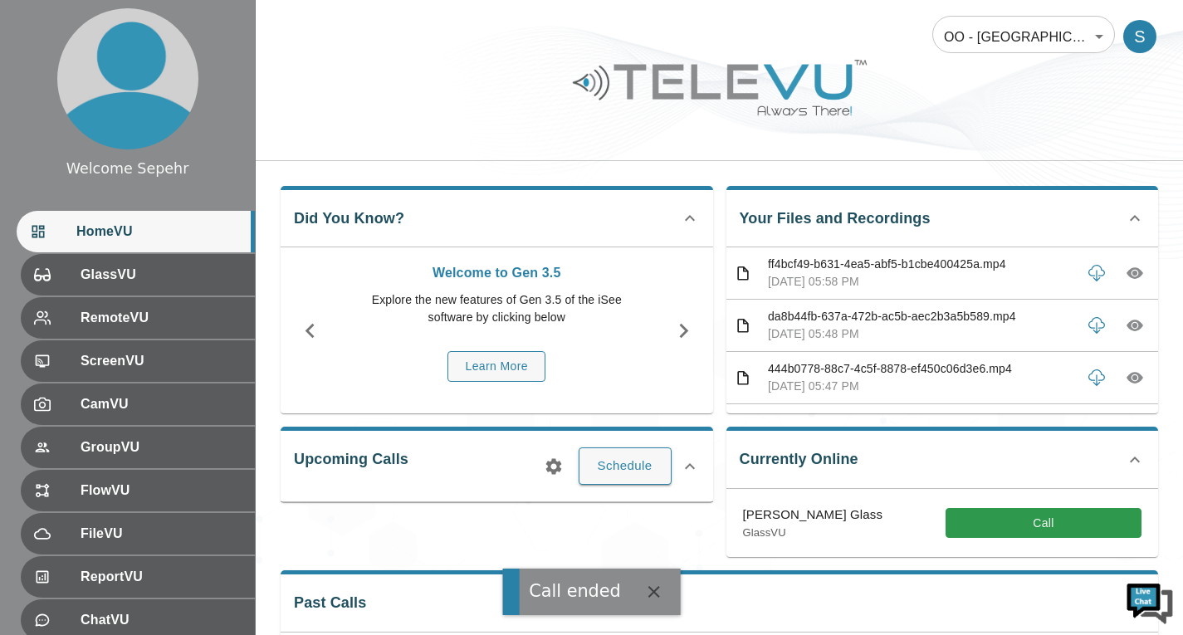
scroll to position [166, 0]
